Goal: Submit feedback/report problem

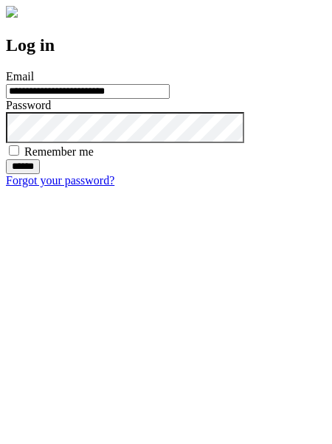
type input "**********"
click at [40, 174] on input "******" at bounding box center [23, 166] width 34 height 15
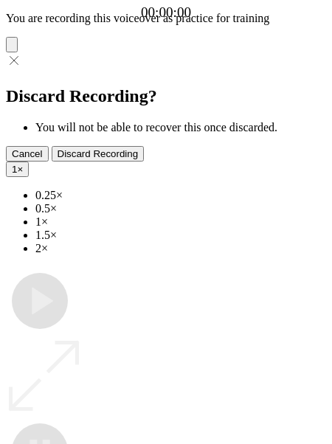
type input "**********"
